Goal: Learn about a topic

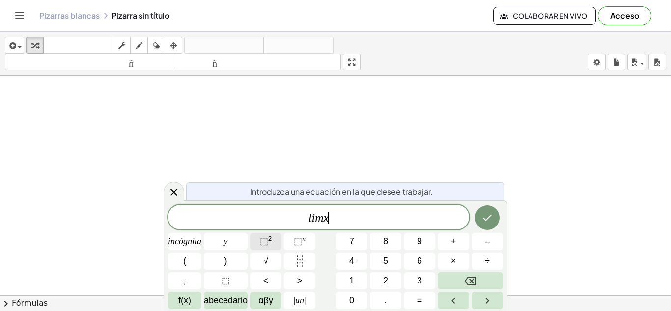
click at [265, 239] on font "⬚" at bounding box center [264, 241] width 8 height 10
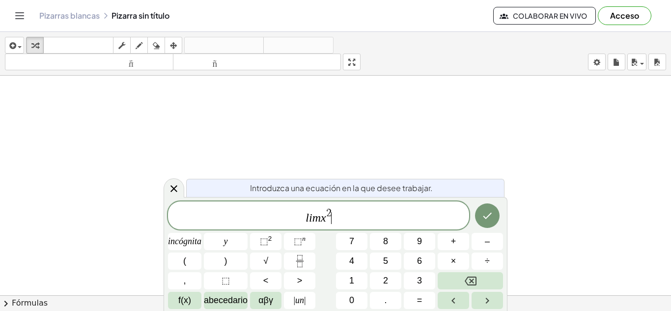
drag, startPoint x: 264, startPoint y: 241, endPoint x: 486, endPoint y: 132, distance: 246.8
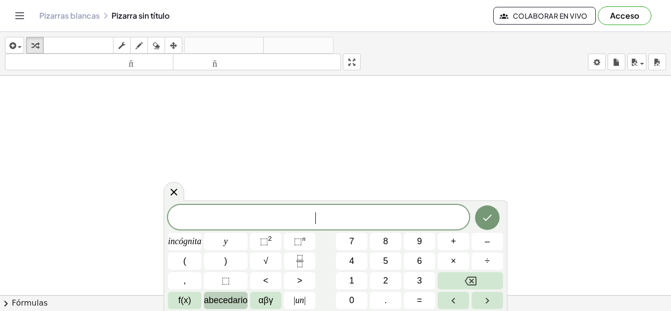
click at [217, 298] on font "abecedario" at bounding box center [226, 300] width 44 height 10
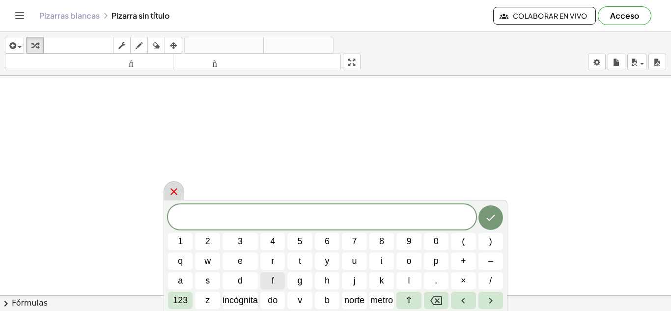
click at [173, 194] on icon at bounding box center [174, 192] width 12 height 12
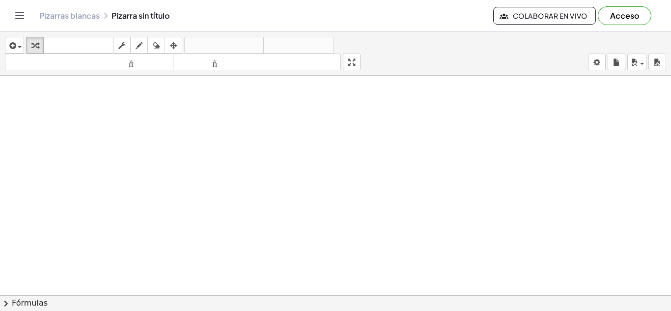
click at [150, 20] on div "Pizarras blancas Pizarra sin título" at bounding box center [266, 16] width 454 height 10
click at [17, 16] on icon "Cambiar navegación" at bounding box center [20, 16] width 8 height 6
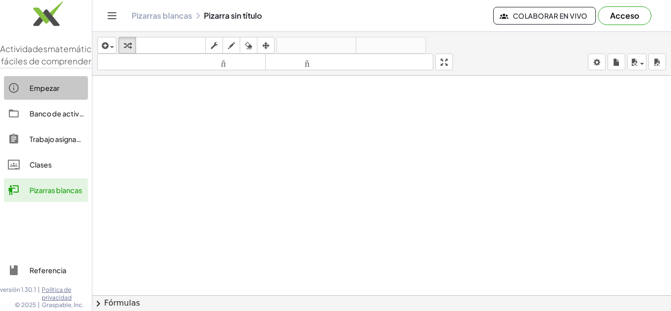
click at [44, 92] on font "Empezar" at bounding box center [44, 87] width 30 height 9
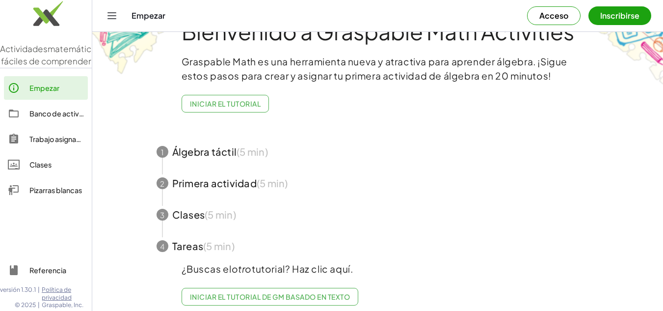
scroll to position [49, 0]
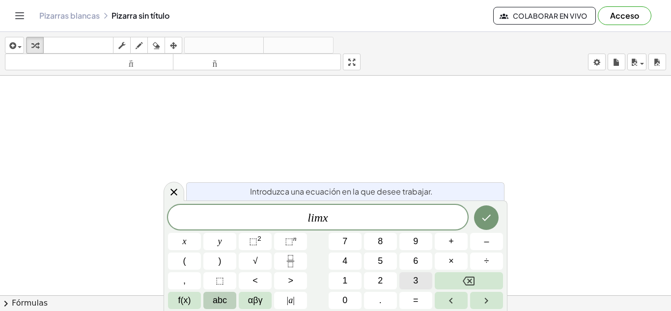
click at [419, 276] on button "3" at bounding box center [415, 280] width 33 height 17
click at [219, 280] on span "⬚" at bounding box center [220, 280] width 8 height 13
click at [377, 211] on span "​" at bounding box center [317, 218] width 299 height 14
click at [22, 13] on icon "Cambiar navegación" at bounding box center [20, 16] width 8 height 6
